Goal: Contribute content: Contribute content

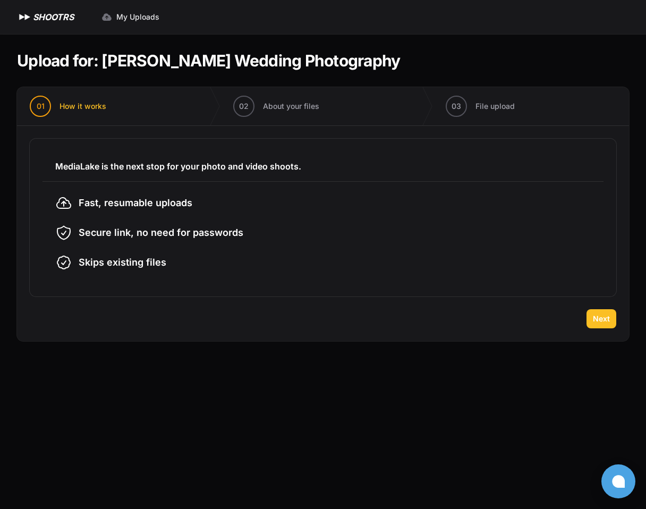
click at [605, 320] on span "Next" at bounding box center [601, 318] width 17 height 11
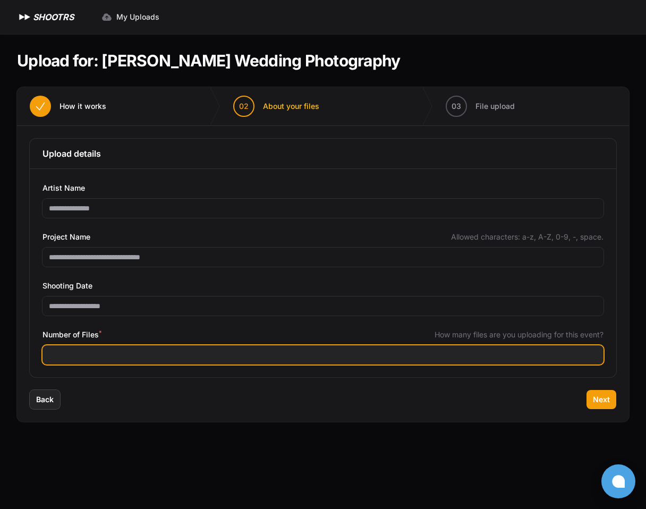
click at [174, 353] on input "Number of Files *" at bounding box center [322, 354] width 561 height 19
type input "****"
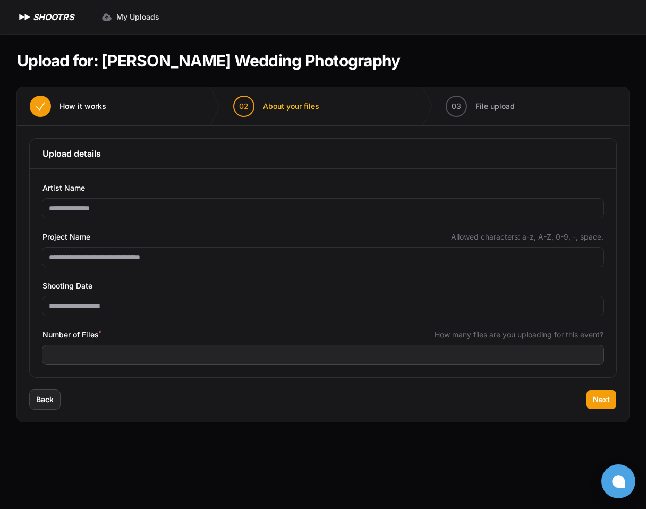
click at [153, 402] on div "Back Next" at bounding box center [323, 406] width 612 height 32
click at [613, 394] on button "Next" at bounding box center [601, 399] width 30 height 19
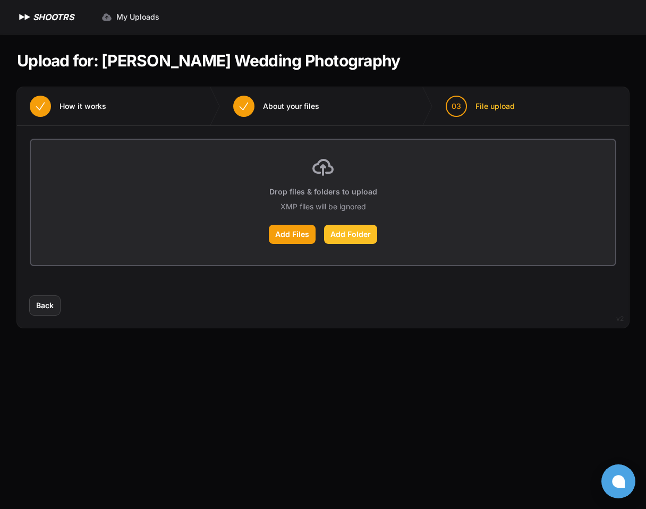
click at [349, 234] on label "Add Folder" at bounding box center [350, 234] width 53 height 19
click at [0, 0] on input "Add Folder" at bounding box center [0, 0] width 0 height 0
